Goal: Task Accomplishment & Management: Use online tool/utility

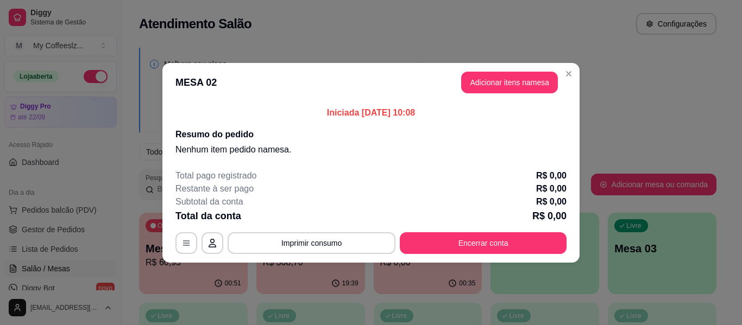
scroll to position [109, 0]
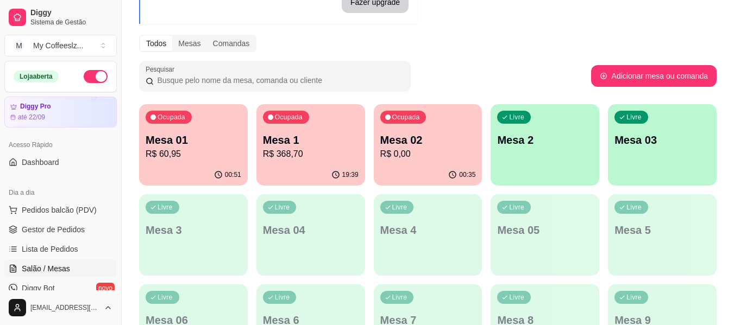
click at [397, 154] on p "R$ 0,00" at bounding box center [428, 154] width 96 height 13
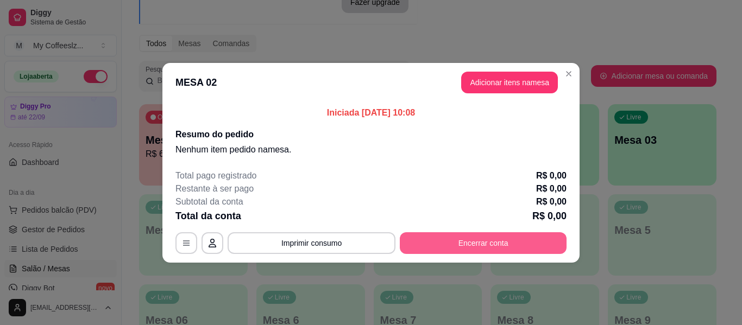
click at [438, 243] on button "Encerrar conta" at bounding box center [483, 244] width 167 height 22
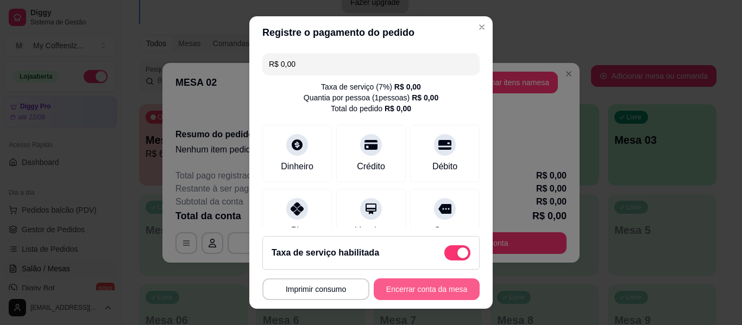
click at [415, 283] on button "Encerrar conta da mesa" at bounding box center [427, 290] width 106 height 22
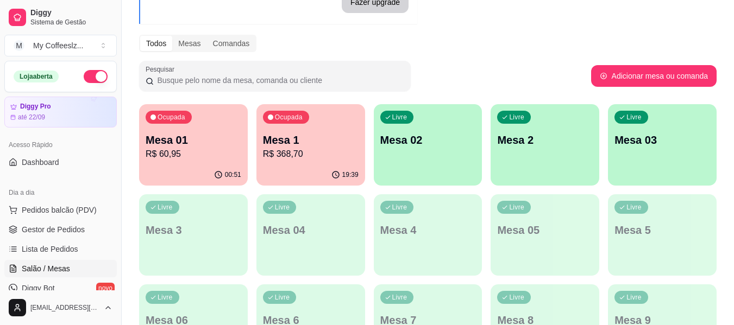
click at [433, 147] on p "Mesa 02" at bounding box center [428, 140] width 96 height 15
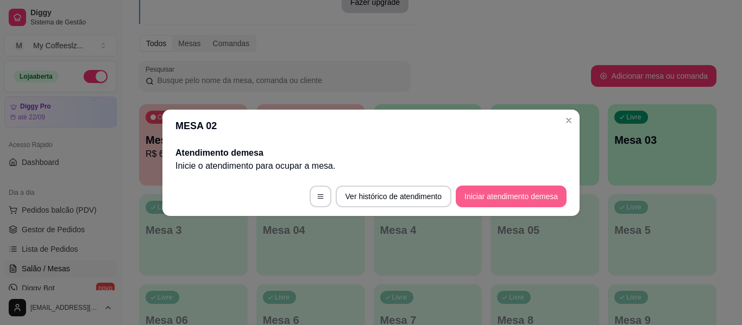
click at [490, 191] on button "Iniciar atendimento de mesa" at bounding box center [511, 197] width 111 height 22
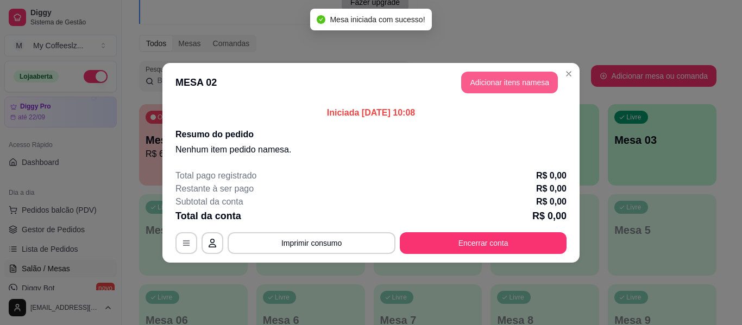
click at [510, 76] on button "Adicionar itens na mesa" at bounding box center [509, 83] width 97 height 22
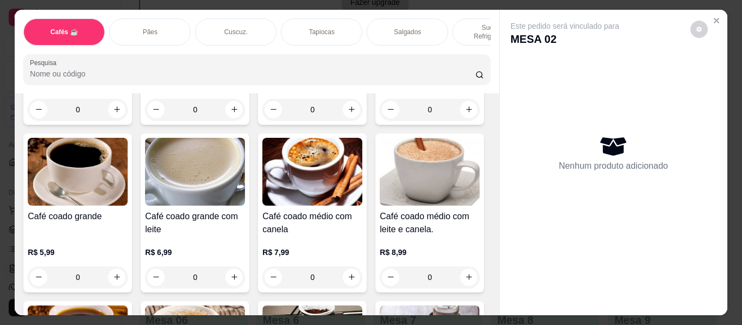
scroll to position [217, 0]
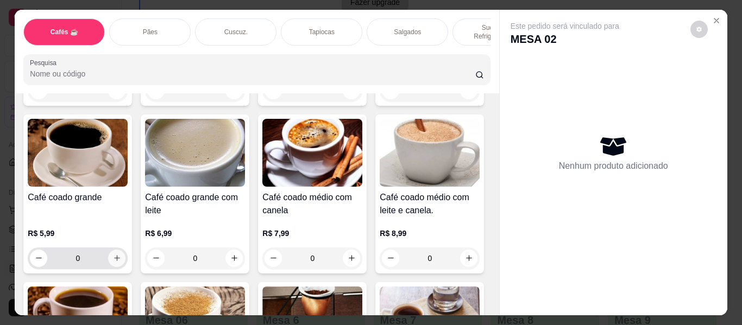
click at [126, 251] on button "increase-product-quantity" at bounding box center [116, 258] width 17 height 17
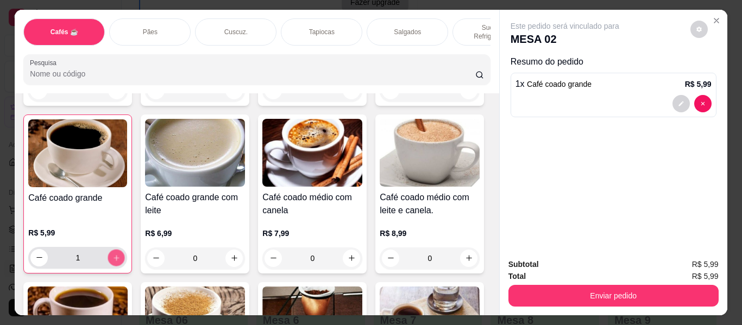
click at [125, 251] on button "increase-product-quantity" at bounding box center [116, 257] width 17 height 17
type input "2"
click at [317, 28] on p "Tapiocas" at bounding box center [322, 32] width 26 height 9
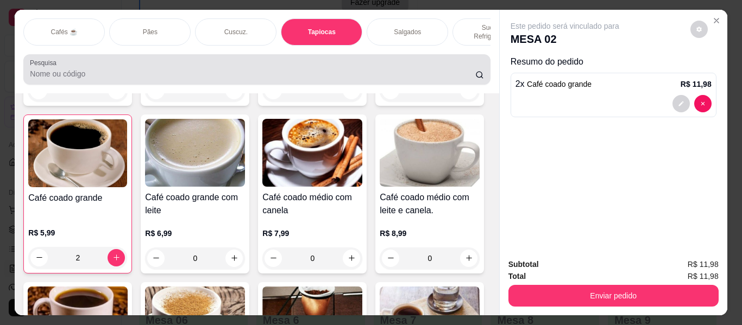
scroll to position [29, 0]
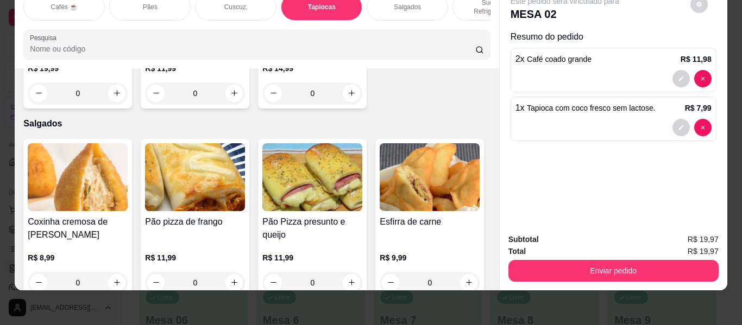
type input "5"
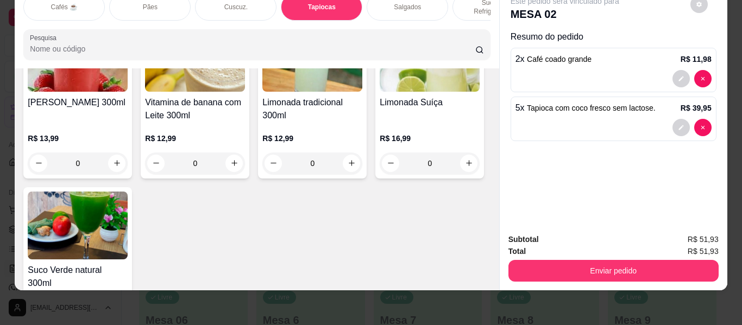
scroll to position [4636, 0]
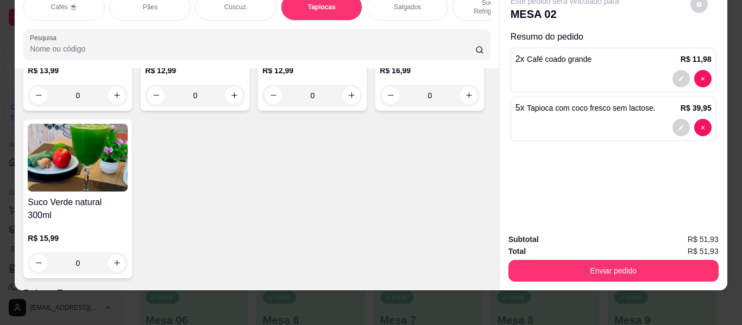
type input "1"
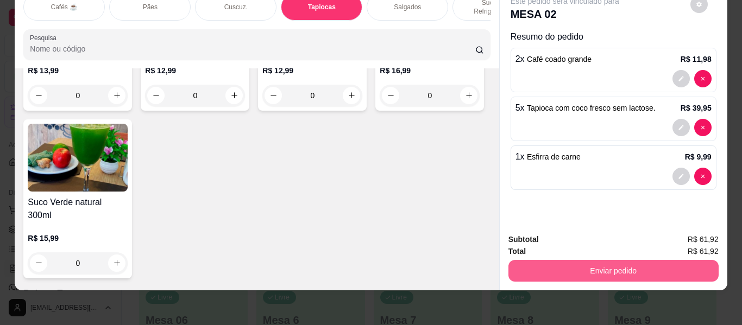
click at [587, 263] on button "Enviar pedido" at bounding box center [614, 271] width 210 height 22
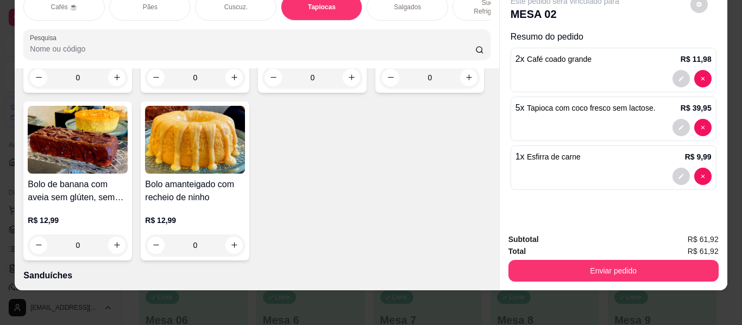
scroll to position [5071, 0]
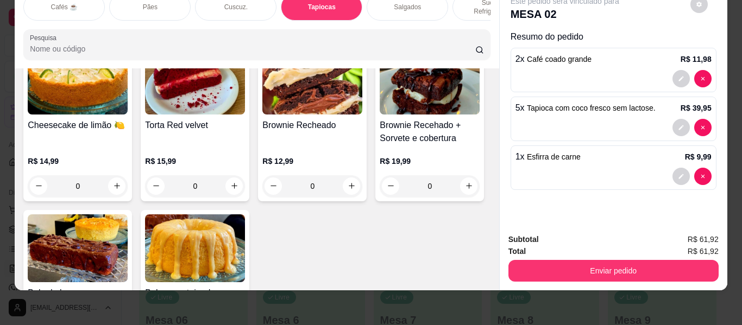
type input "1"
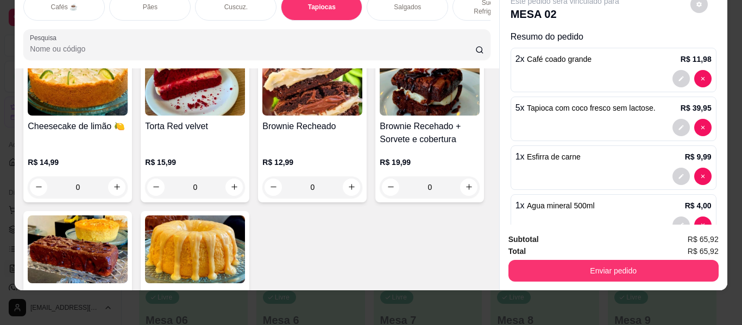
scroll to position [5071, 0]
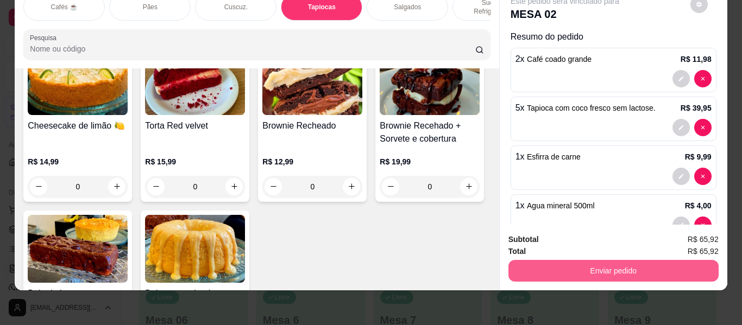
click at [565, 264] on button "Enviar pedido" at bounding box center [614, 271] width 210 height 22
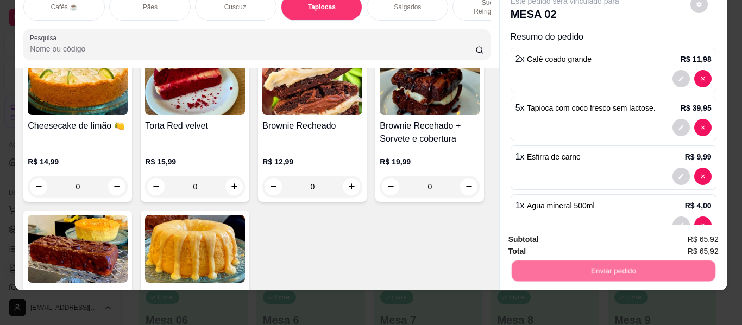
click at [565, 238] on button "Não registrar e enviar pedido" at bounding box center [577, 235] width 113 height 21
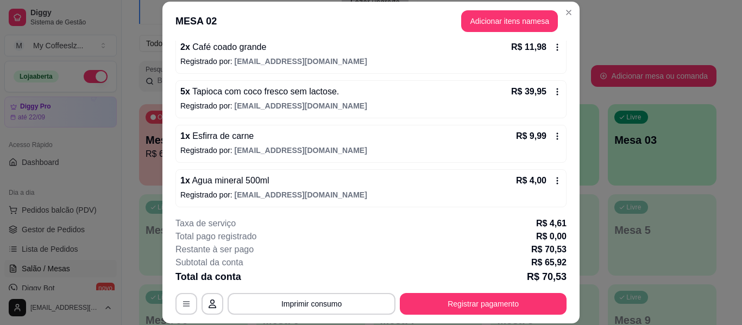
scroll to position [111, 0]
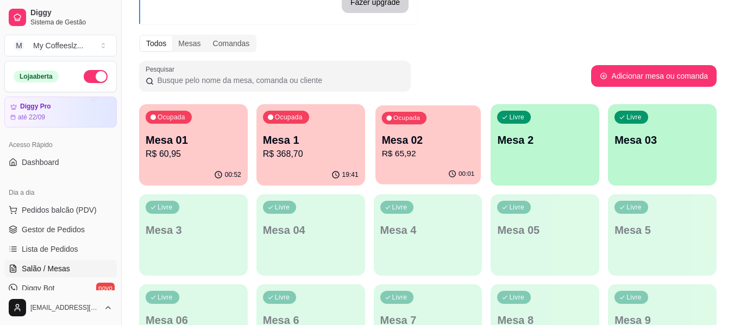
click at [454, 167] on div "00:01" at bounding box center [427, 174] width 105 height 21
click at [555, 149] on div "Livre Mesa 2" at bounding box center [545, 138] width 109 height 68
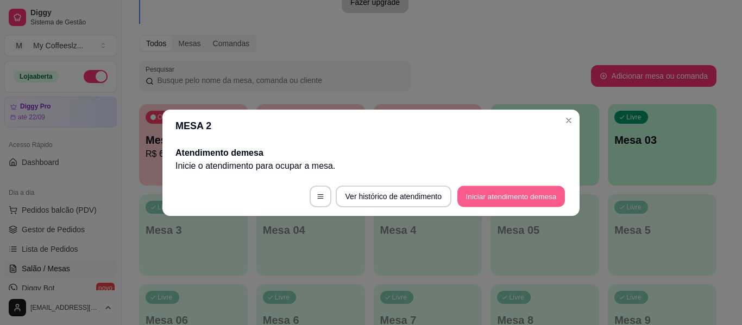
click at [506, 192] on button "Iniciar atendimento de mesa" at bounding box center [511, 196] width 108 height 21
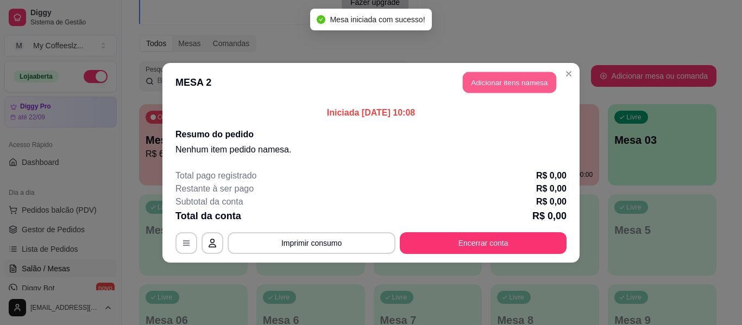
click at [501, 84] on button "Adicionar itens na mesa" at bounding box center [509, 82] width 93 height 21
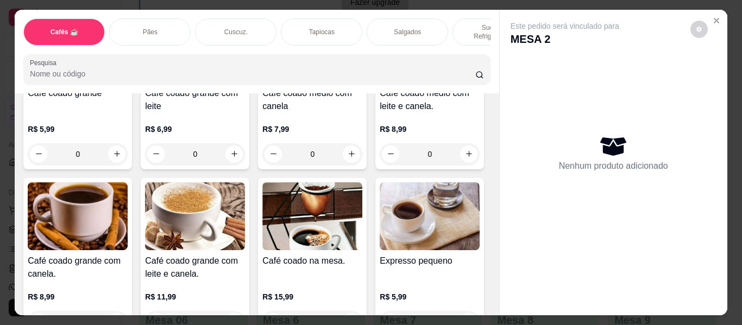
scroll to position [326, 0]
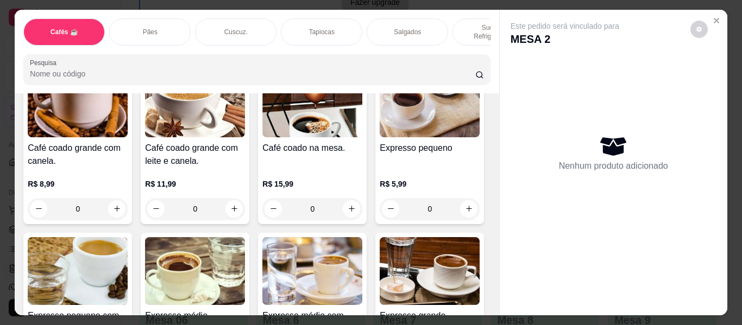
click at [413, 28] on p "Salgados" at bounding box center [407, 32] width 27 height 9
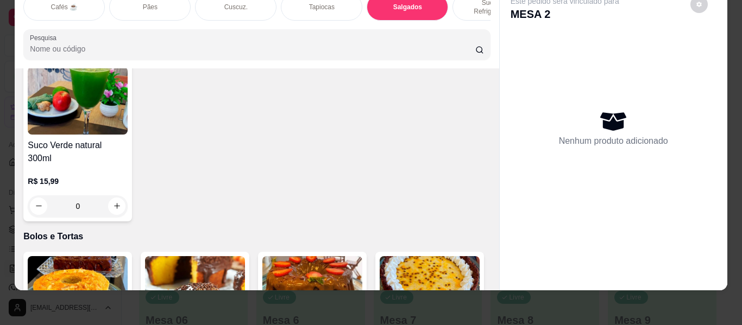
scroll to position [4801, 0]
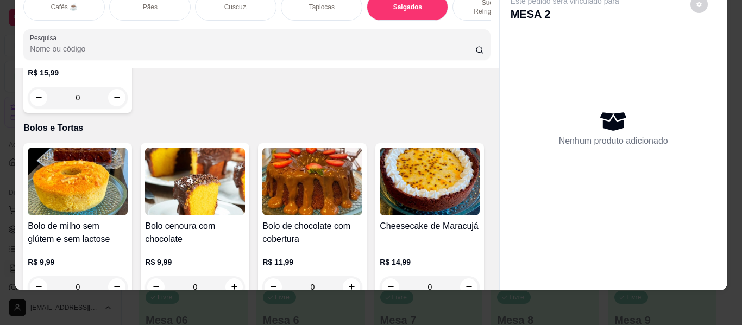
type input "1"
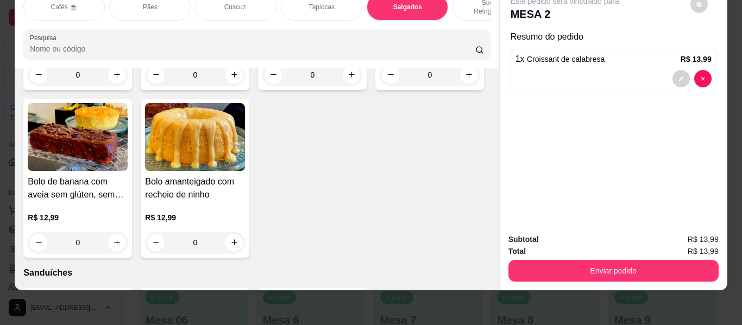
scroll to position [5344, 0]
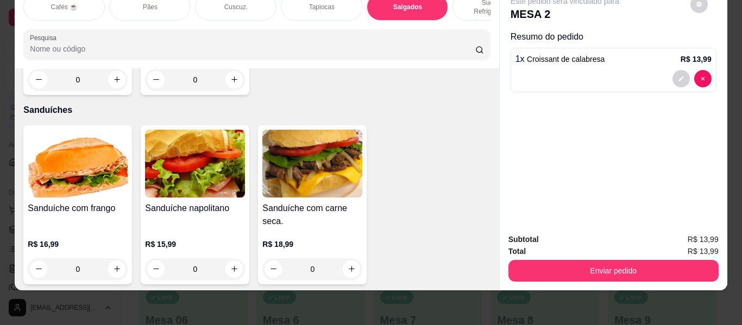
type input "1"
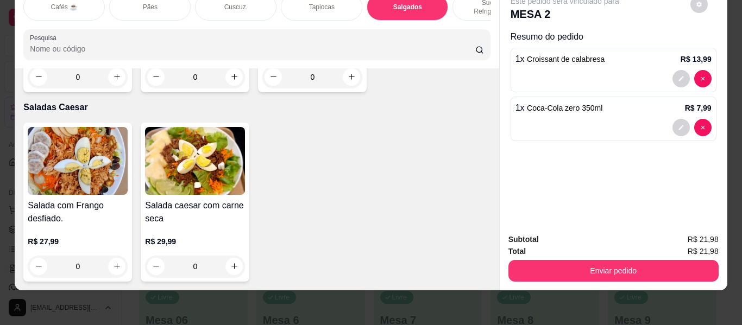
scroll to position [6540, 0]
type input "1"
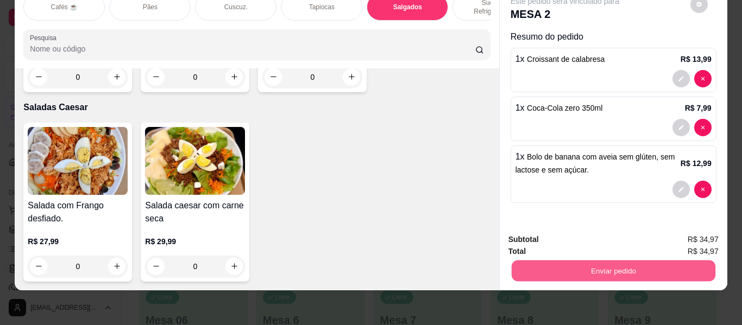
click at [550, 262] on button "Enviar pedido" at bounding box center [613, 271] width 204 height 21
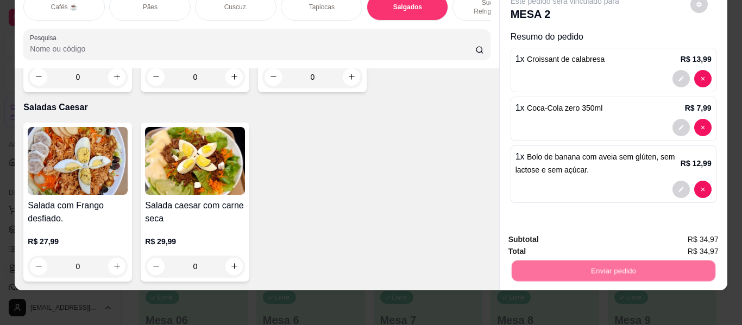
click at [573, 231] on button "Não registrar e enviar pedido" at bounding box center [577, 235] width 113 height 21
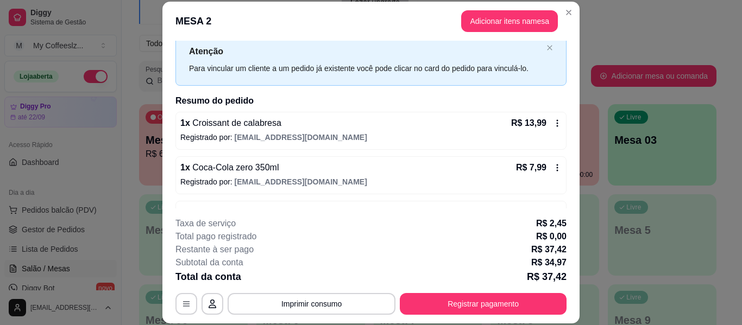
scroll to position [66, 0]
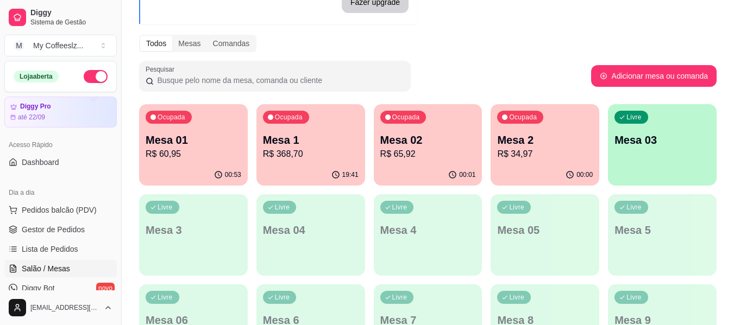
click at [395, 171] on div "00:01" at bounding box center [428, 175] width 109 height 21
